Goal: Information Seeking & Learning: Learn about a topic

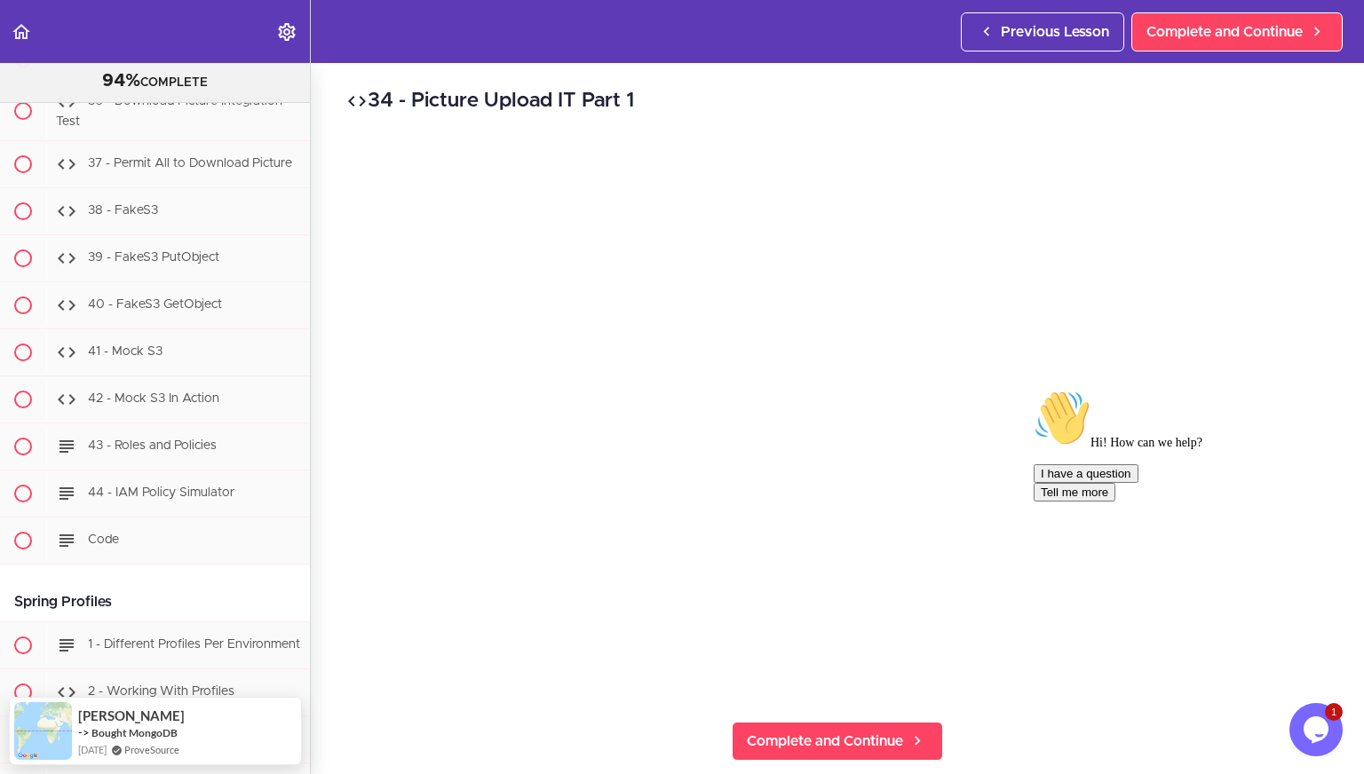
click at [1033, 390] on icon "Chat attention grabber" at bounding box center [1033, 390] width 0 height 0
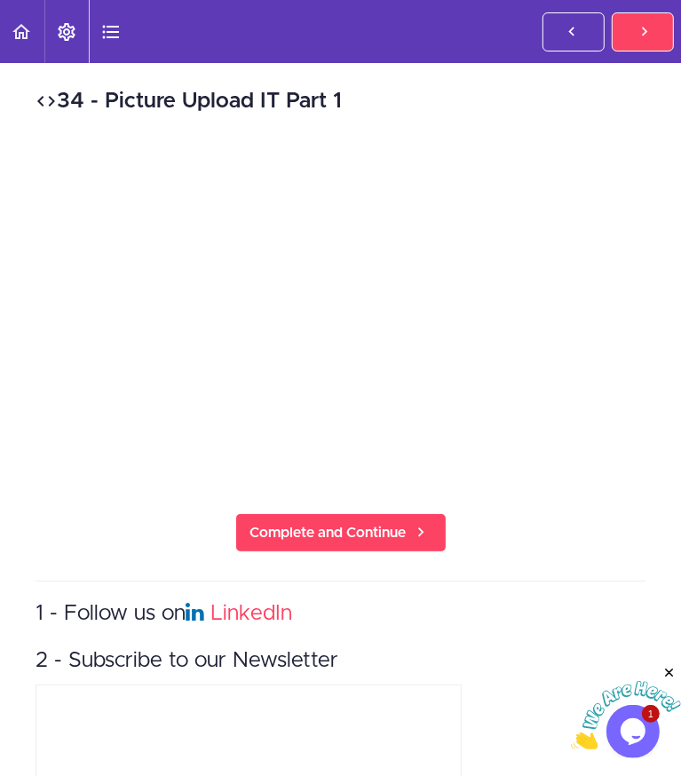
click at [400, 1] on header "Autoplay Autocomplete Previous Lesson Complete and Continue" at bounding box center [340, 31] width 681 height 63
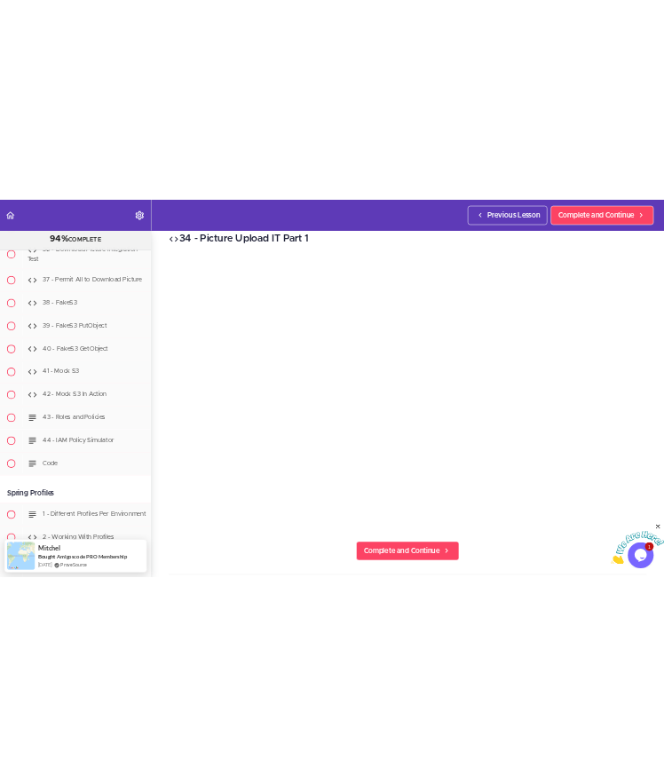
scroll to position [21, 0]
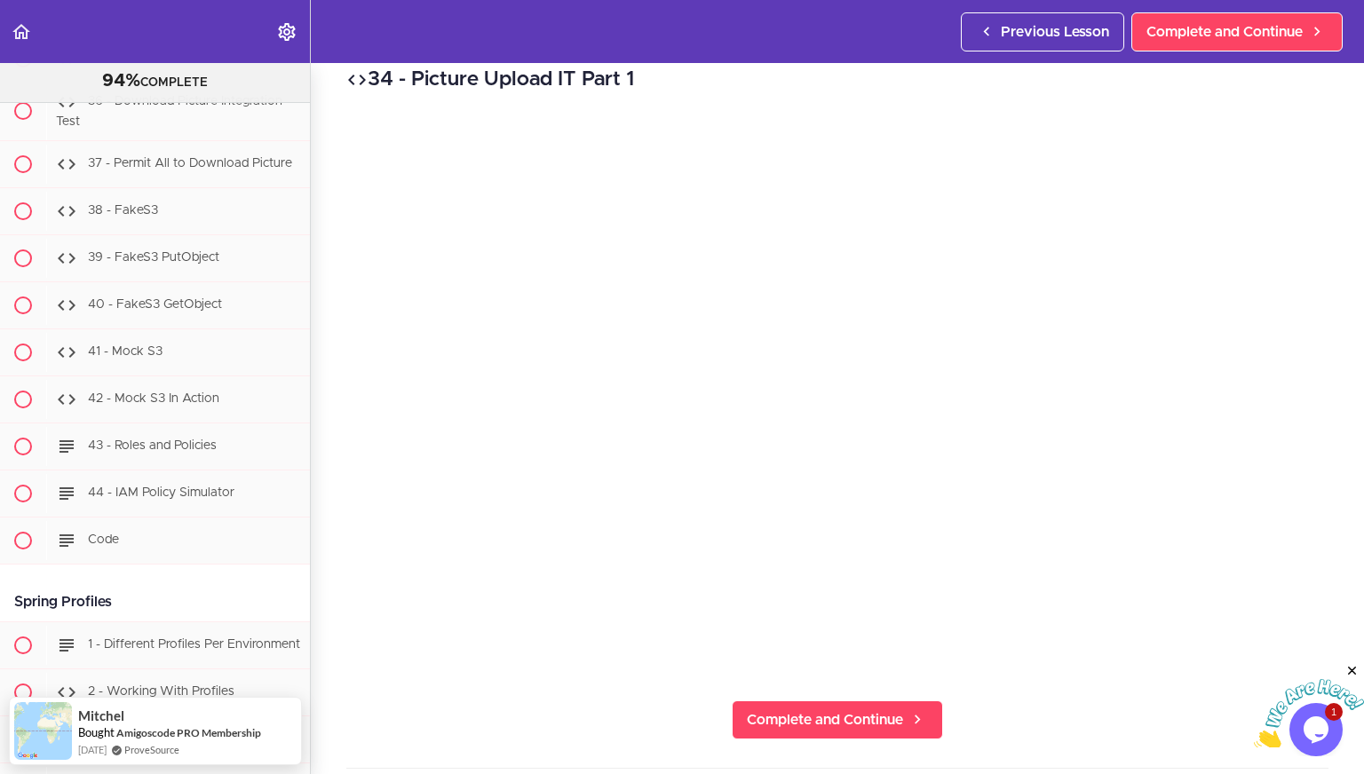
click at [1356, 669] on icon "Close" at bounding box center [1352, 671] width 16 height 16
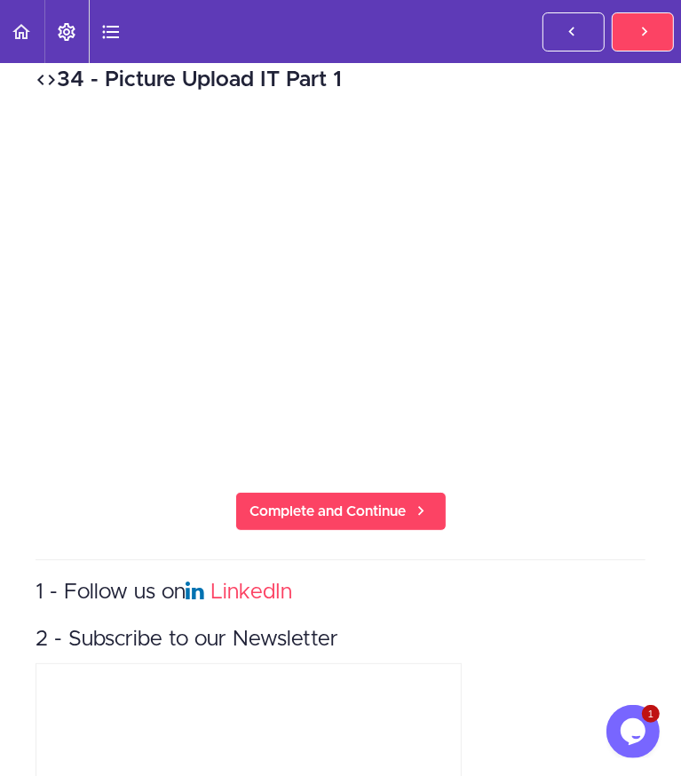
click at [291, 242] on div "34 - Picture Upload IT Part 1 Complete and Continue 1 - Follow us on LinkedIn 2…" at bounding box center [340, 513] width 681 height 943
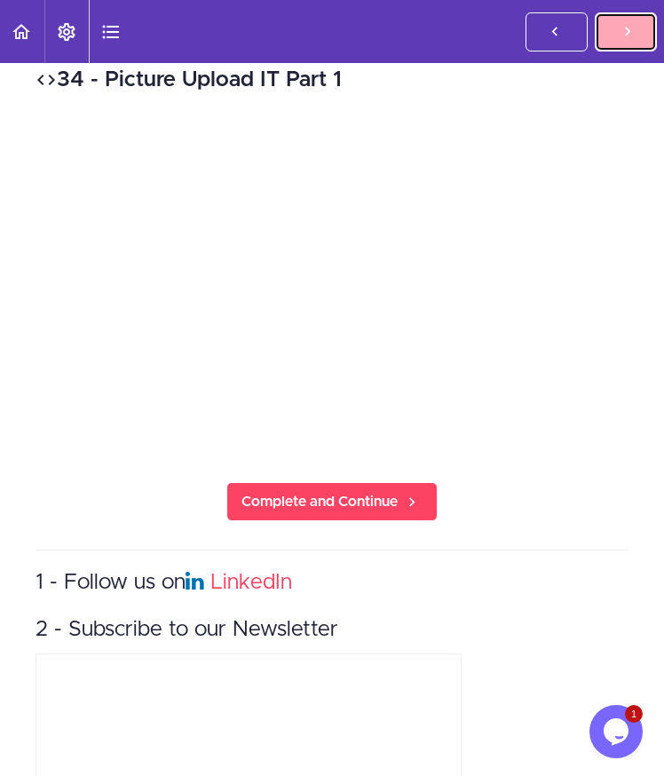
click at [620, 36] on icon at bounding box center [627, 31] width 21 height 19
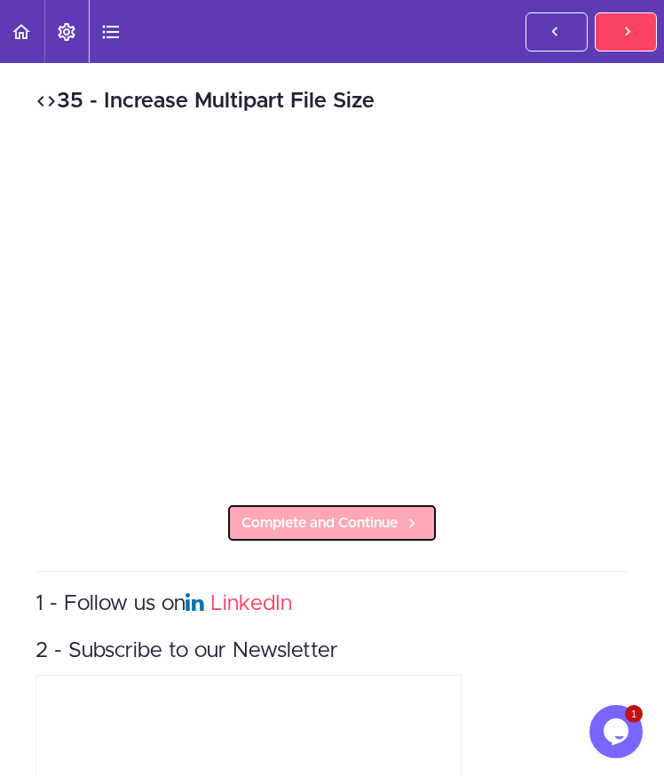
click at [266, 512] on span "Complete and Continue" at bounding box center [319, 522] width 156 height 21
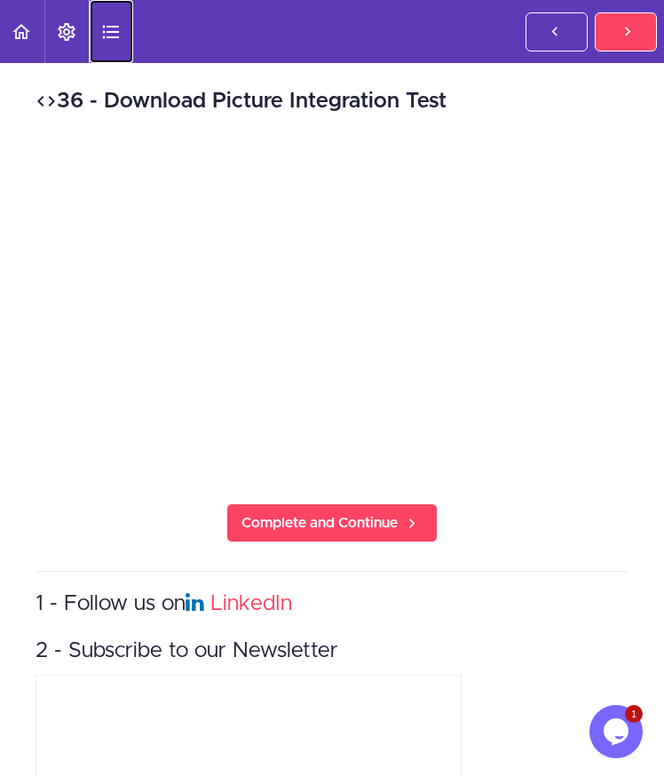
click at [120, 36] on icon "Course Sidebar" at bounding box center [110, 31] width 21 height 21
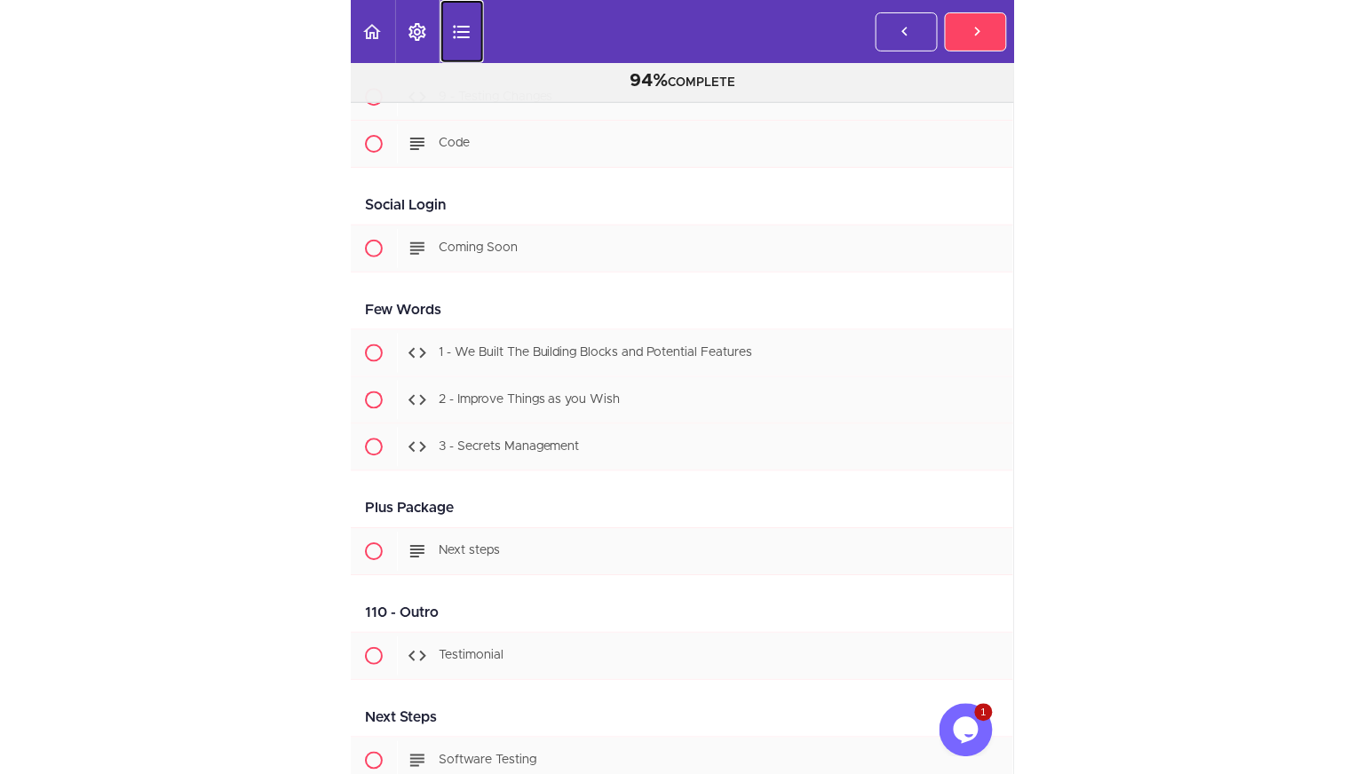
scroll to position [42571, 0]
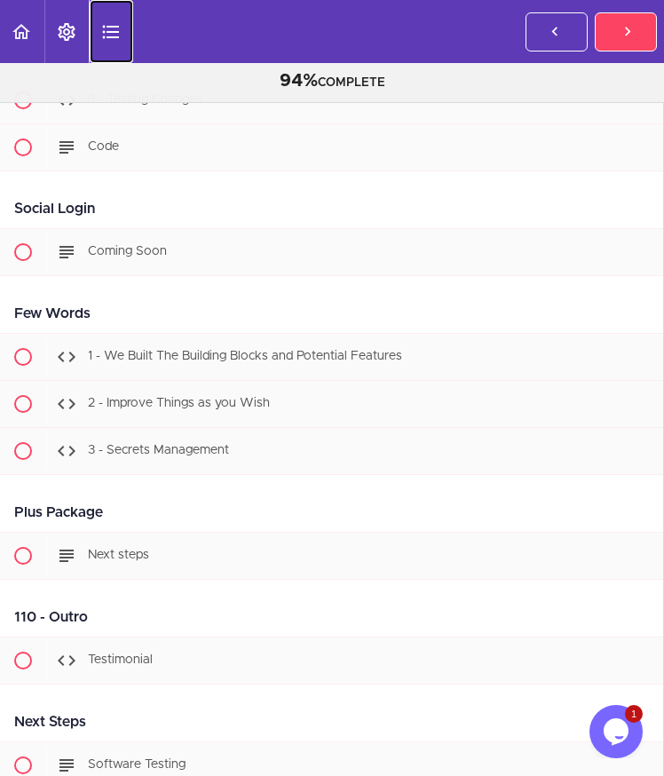
click at [109, 28] on icon "Course Sidebar" at bounding box center [110, 31] width 21 height 21
